Goal: Complete application form: Complete application form

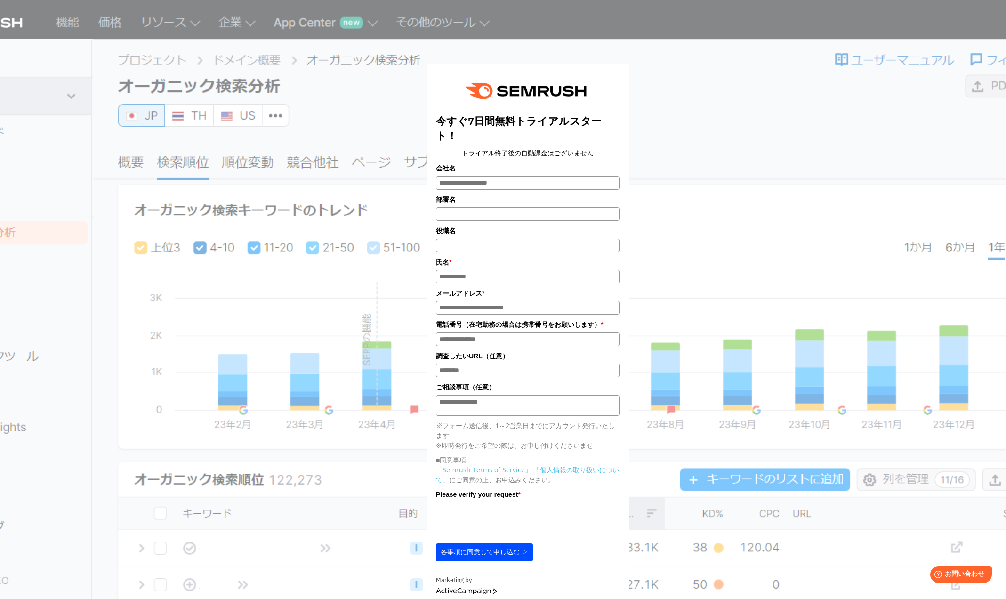
click at [495, 280] on input "氏名*" at bounding box center [528, 277] width 184 height 14
click at [467, 275] on input "氏名*" at bounding box center [528, 277] width 184 height 14
type input "*****"
click at [488, 309] on input "メールアドレス*" at bounding box center [528, 308] width 184 height 14
type input "*"
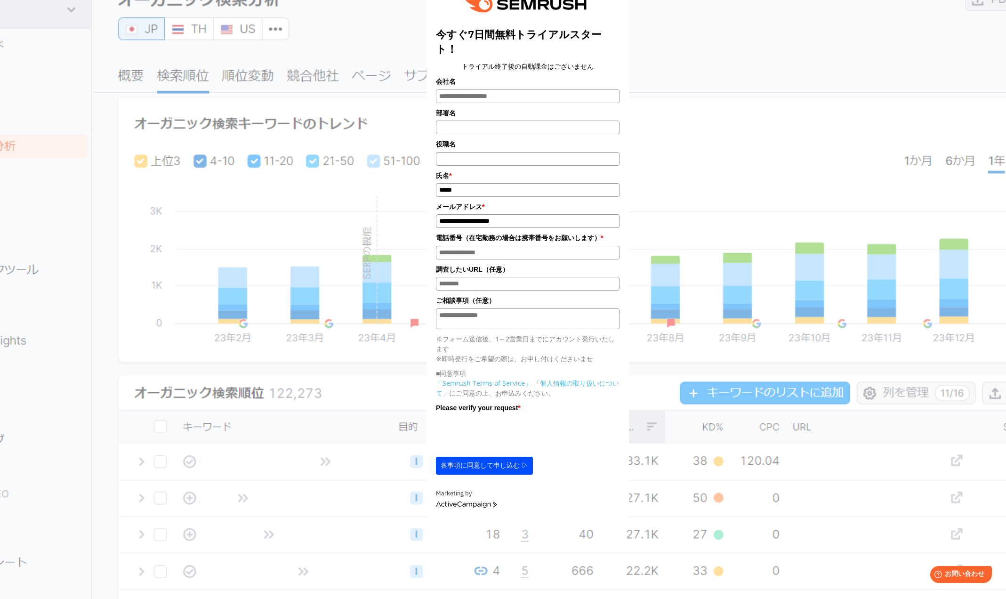
scroll to position [94, 0]
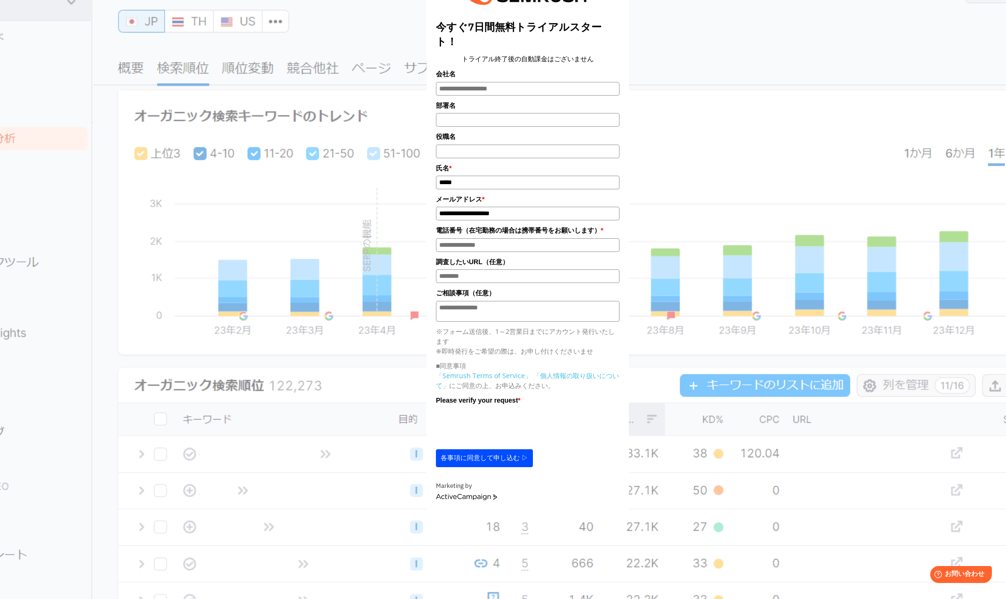
type input "**********"
click at [498, 466] on button "各事項に同意して申し込む ▷" at bounding box center [484, 458] width 97 height 18
click at [507, 248] on input "電話番号*" at bounding box center [528, 245] width 184 height 14
type input "**********"
click at [510, 467] on button "各事項に同意して申し込む ▷" at bounding box center [484, 458] width 97 height 18
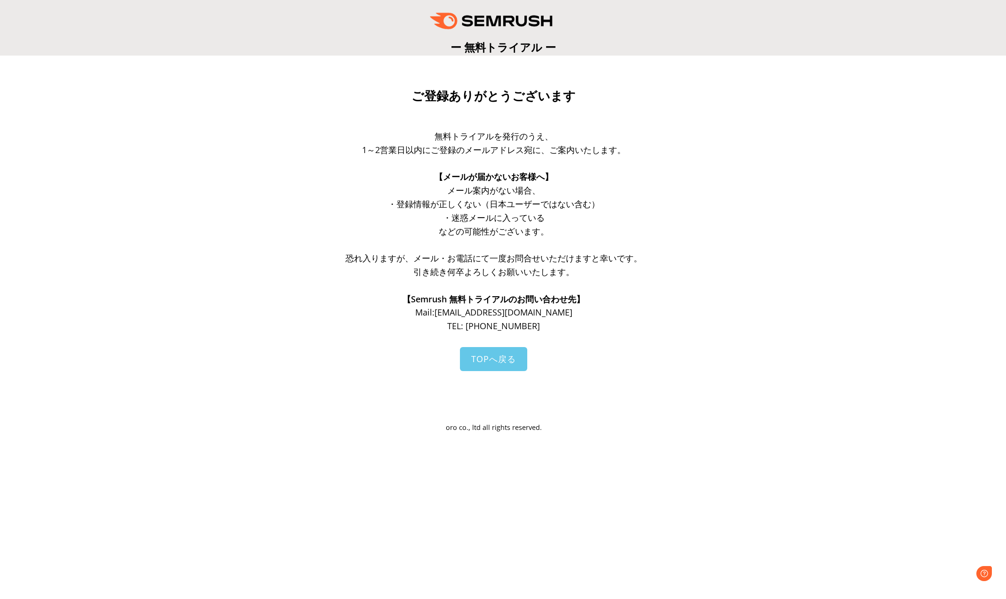
click at [493, 360] on span "TOPへ戻る" at bounding box center [493, 358] width 45 height 11
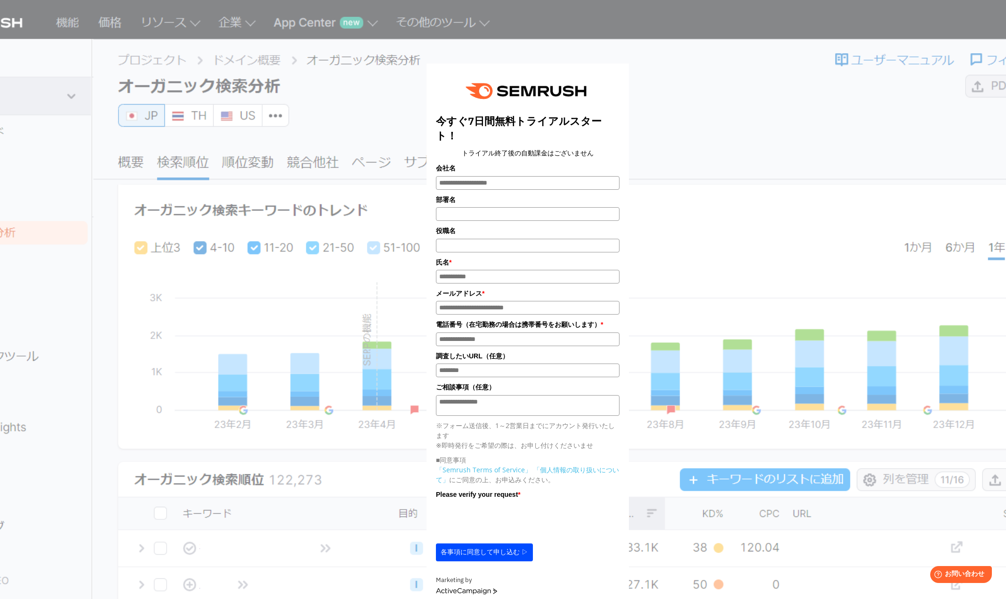
drag, startPoint x: 771, startPoint y: 38, endPoint x: 746, endPoint y: 55, distance: 30.2
click at [766, 40] on div "今すぐ7日間無料トライアルスタート！ トライアル終了後の自動課金はございません 会社名 部署名 * * * *" at bounding box center [528, 305] width 868 height 600
drag, startPoint x: 738, startPoint y: 89, endPoint x: 743, endPoint y: 64, distance: 25.6
click at [738, 87] on div "今すぐ7日間無料トライアルスタート！ トライアル終了後の自動課金はございません 会社名 部署名 *" at bounding box center [527, 308] width 471 height 592
